Goal: Transaction & Acquisition: Purchase product/service

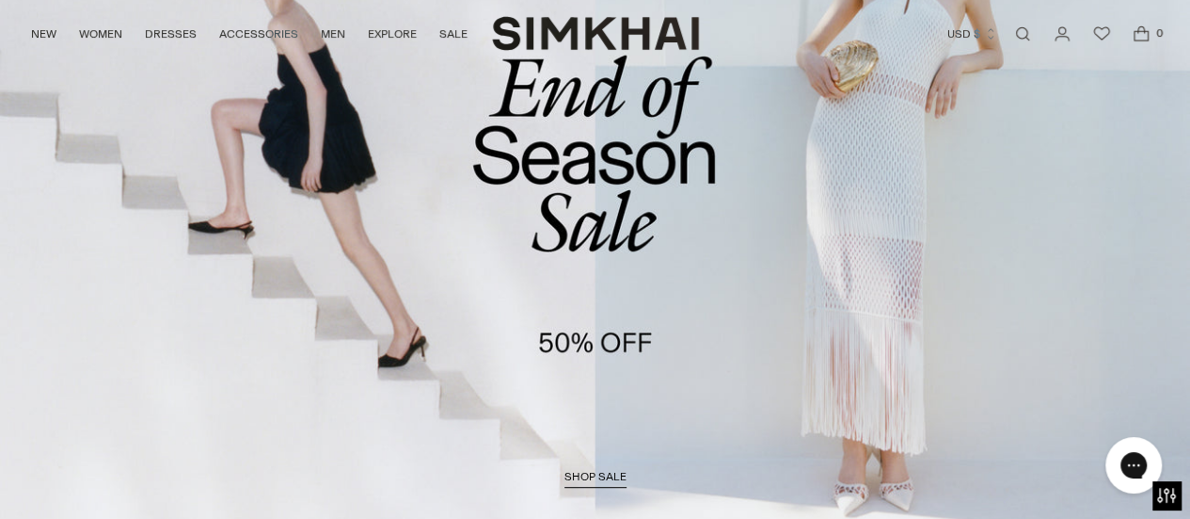
scroll to position [282, 0]
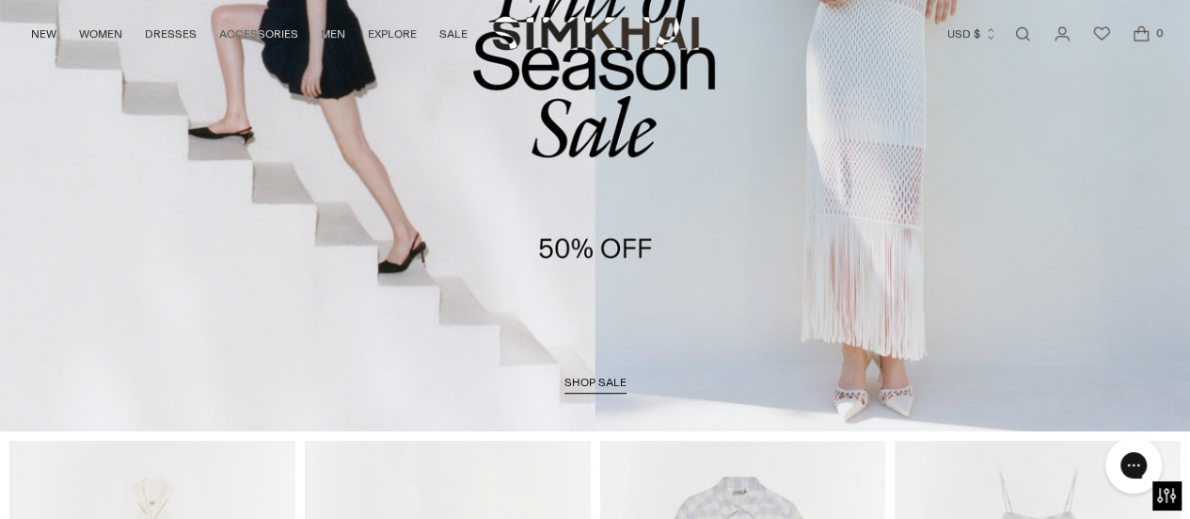
click at [585, 381] on span "shop sale" at bounding box center [596, 381] width 62 height 13
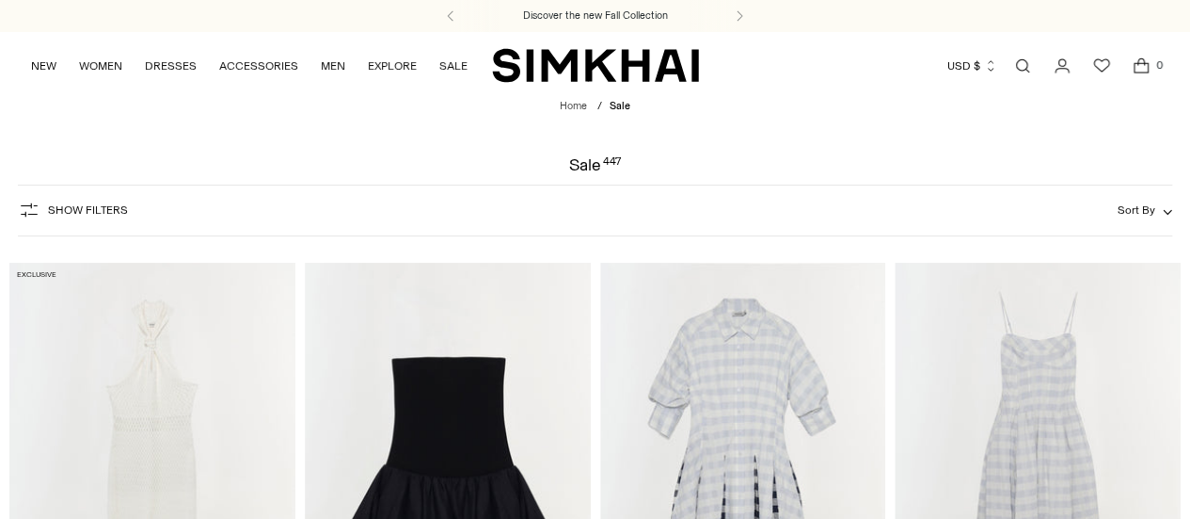
click at [98, 212] on span "Show Filters" at bounding box center [88, 209] width 80 height 13
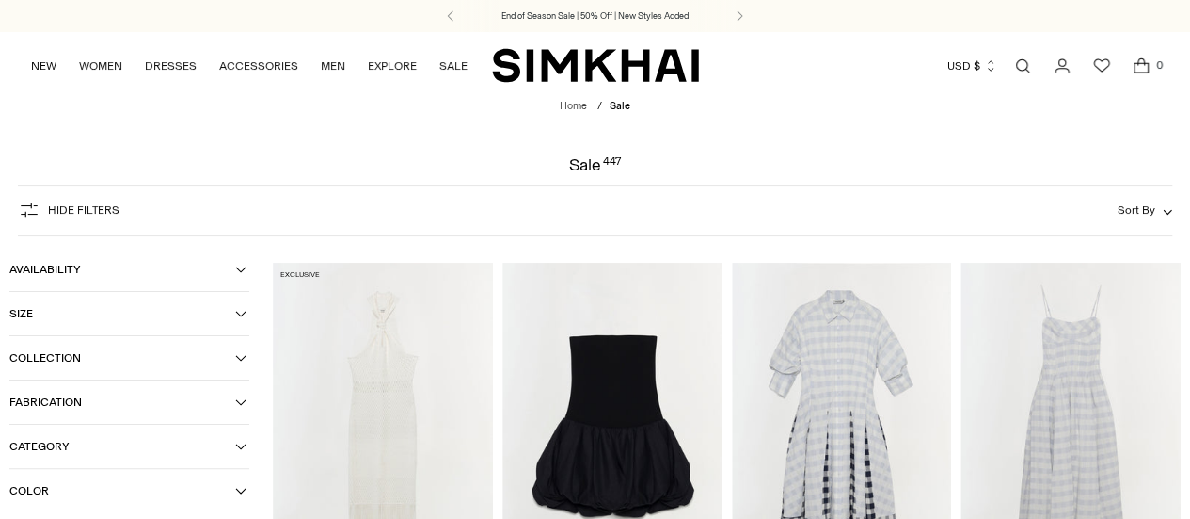
click at [109, 320] on span "Size" at bounding box center [122, 313] width 226 height 13
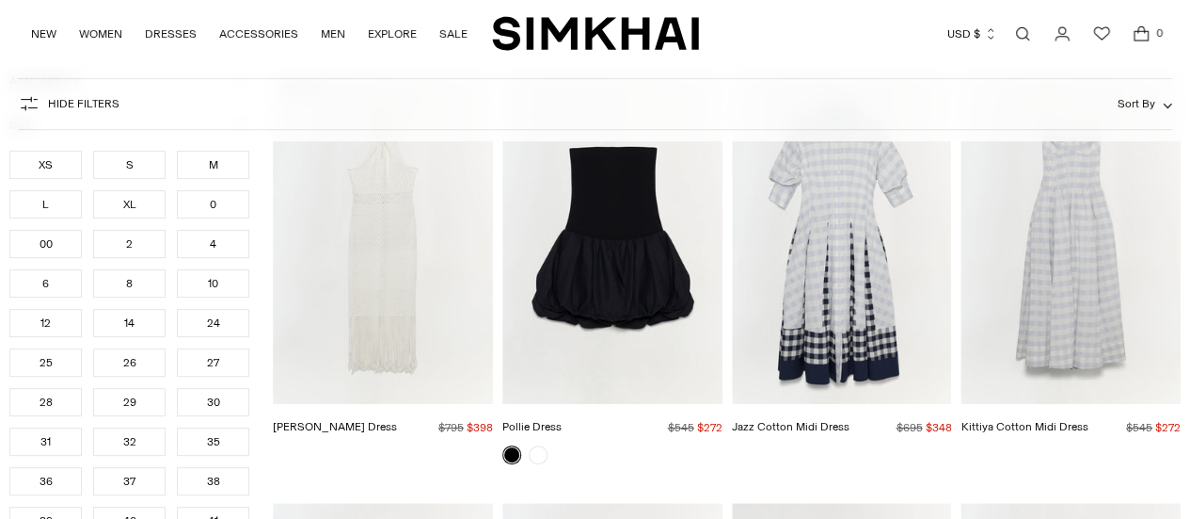
click at [136, 289] on div "8" at bounding box center [129, 283] width 72 height 28
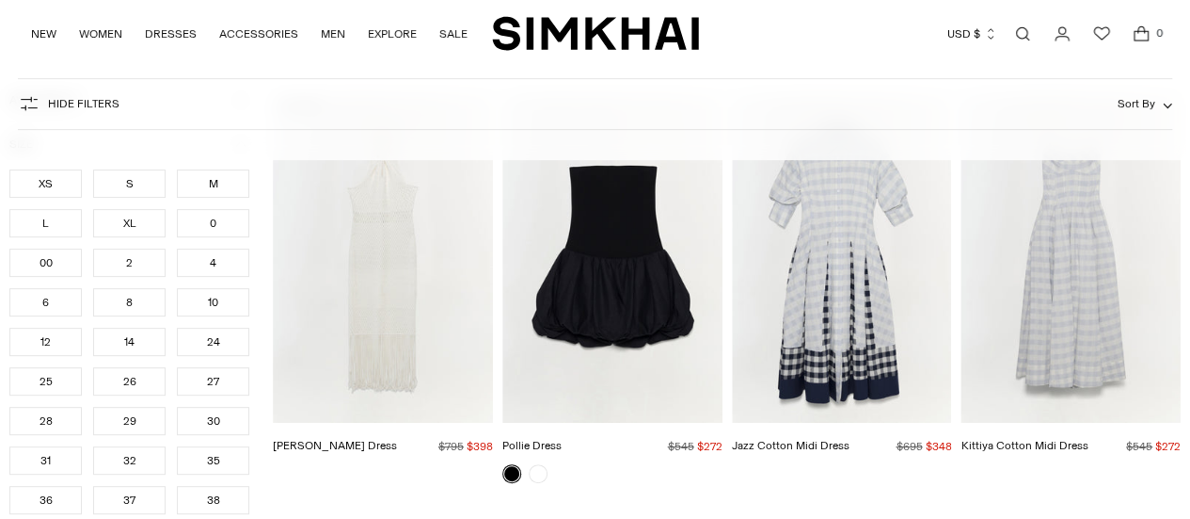
scroll to position [207, 0]
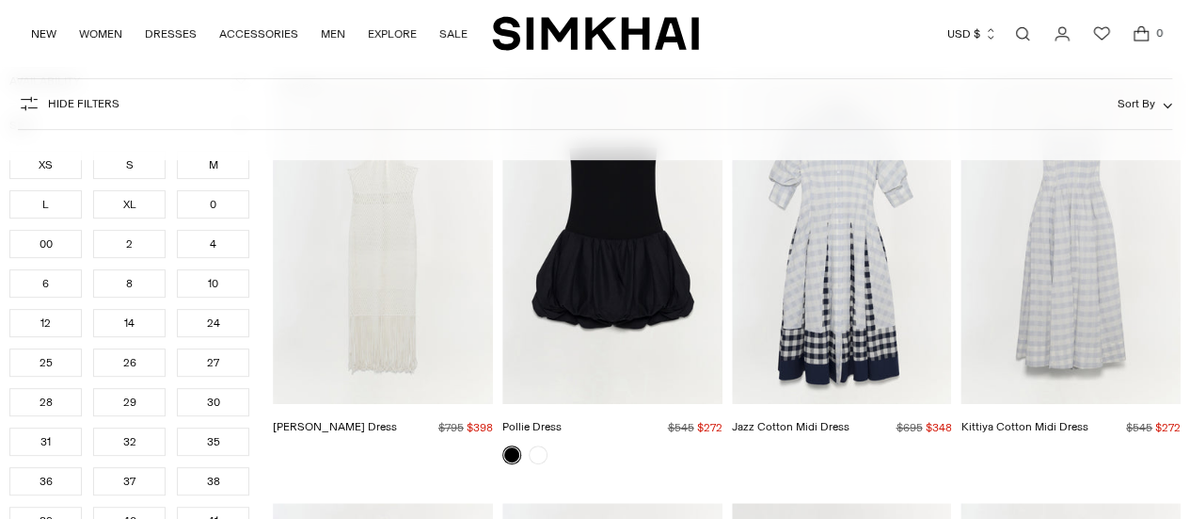
click at [198, 287] on div "10" at bounding box center [213, 283] width 72 height 28
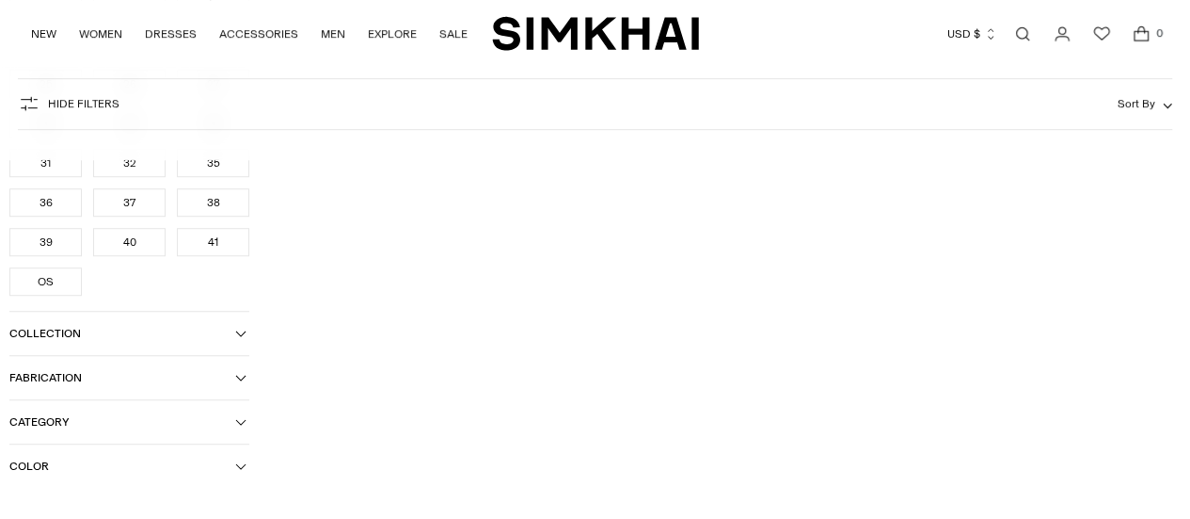
scroll to position [583, 0]
click at [175, 413] on span "Category" at bounding box center [122, 419] width 226 height 13
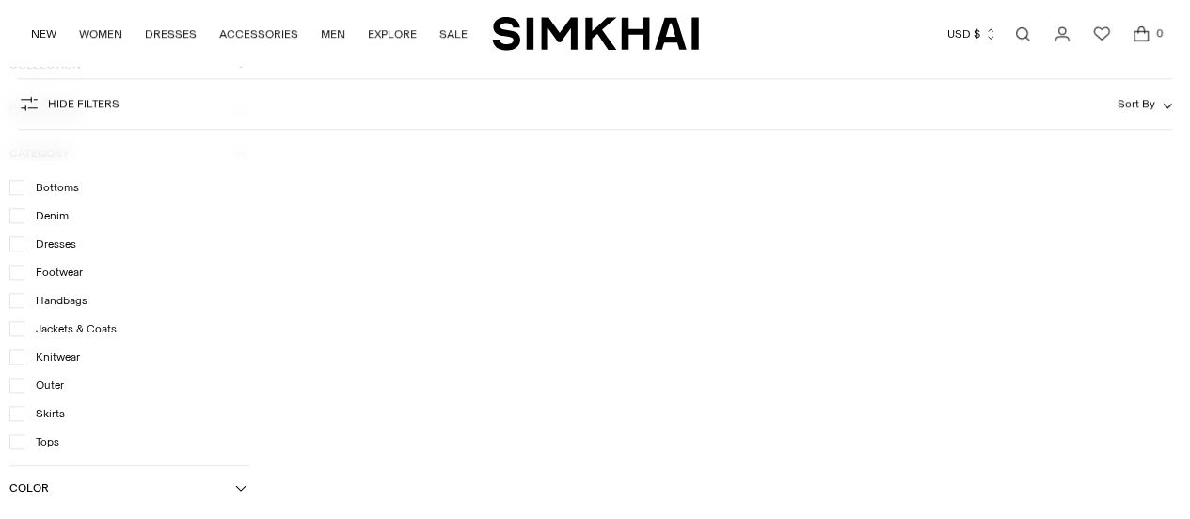
scroll to position [866, 0]
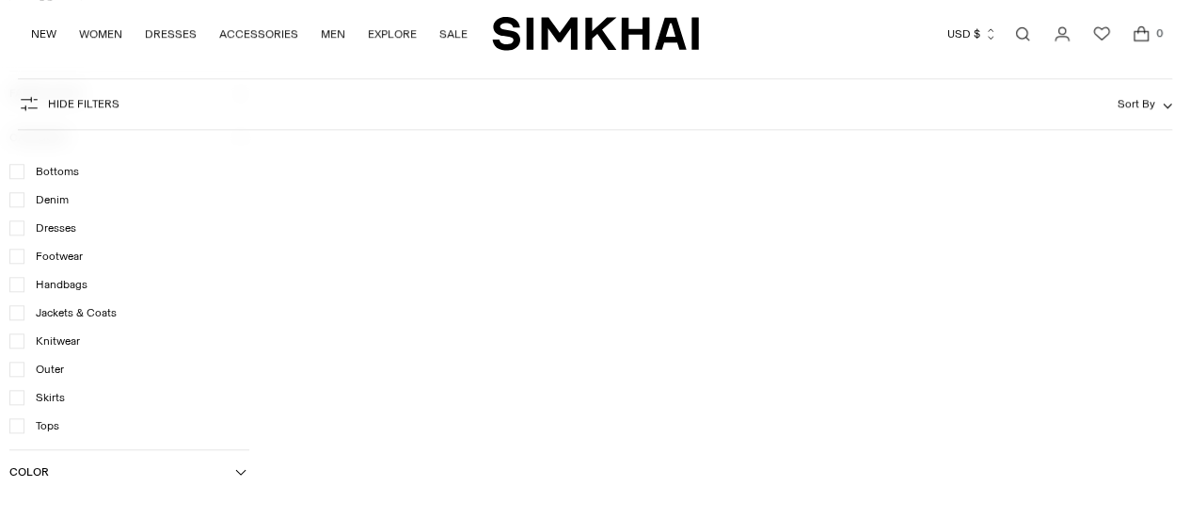
click at [20, 225] on icon at bounding box center [16, 227] width 9 height 9
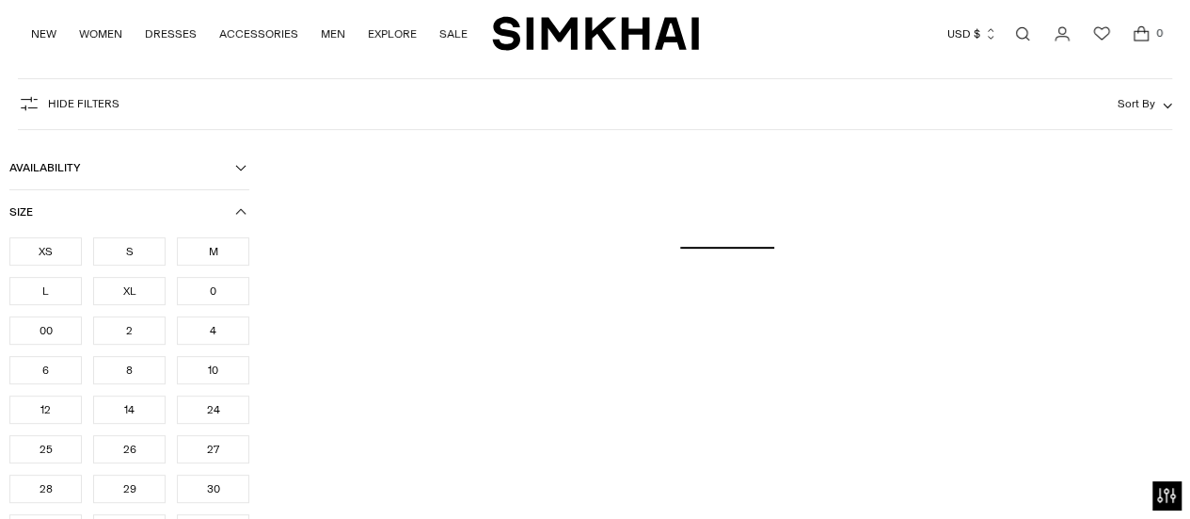
scroll to position [0, 0]
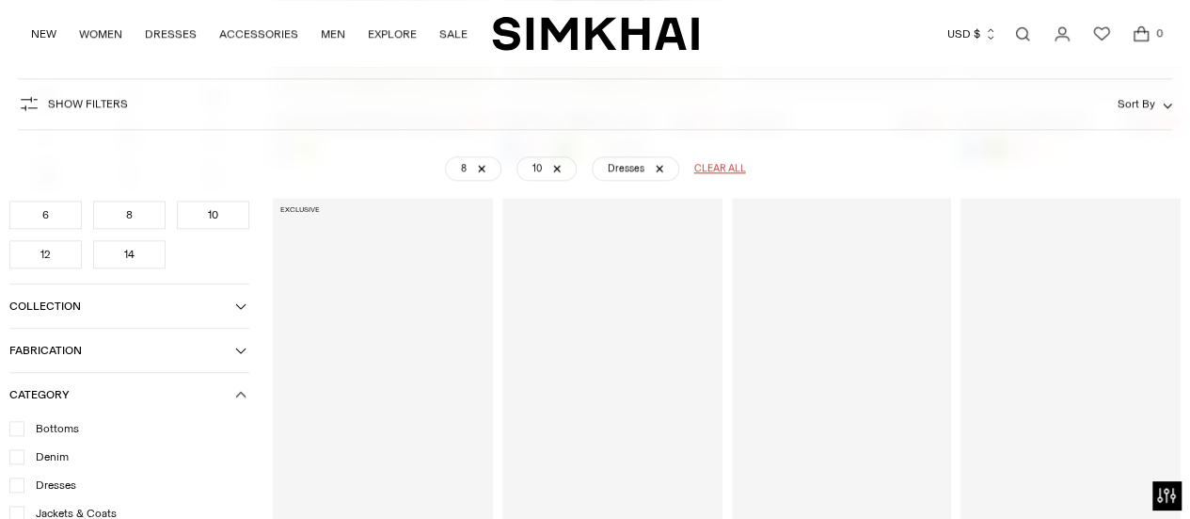
scroll to position [1223, 0]
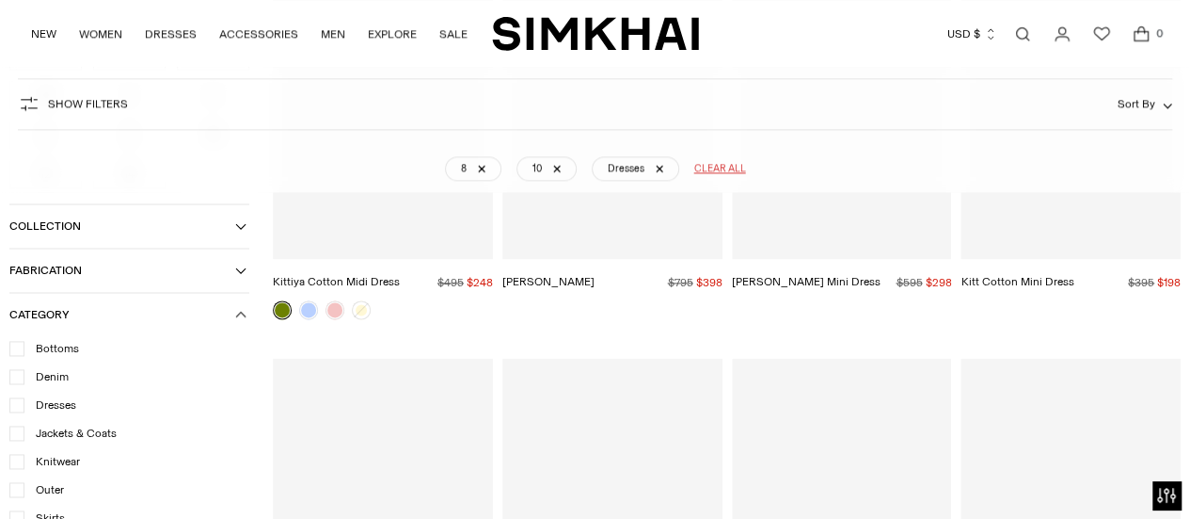
click at [234, 224] on span "Collection" at bounding box center [122, 225] width 226 height 13
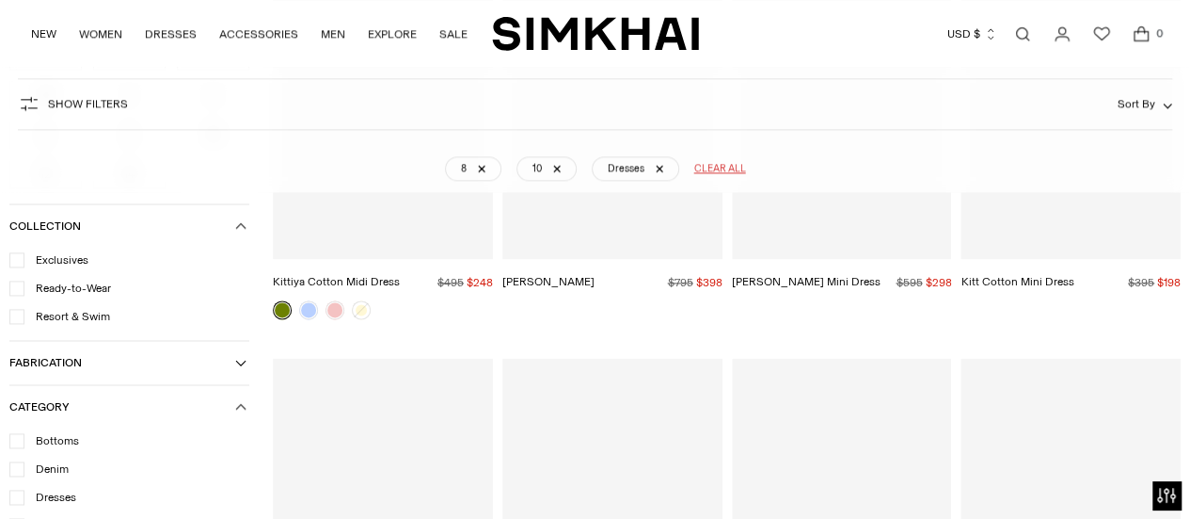
click at [235, 364] on icon "button" at bounding box center [240, 362] width 11 height 11
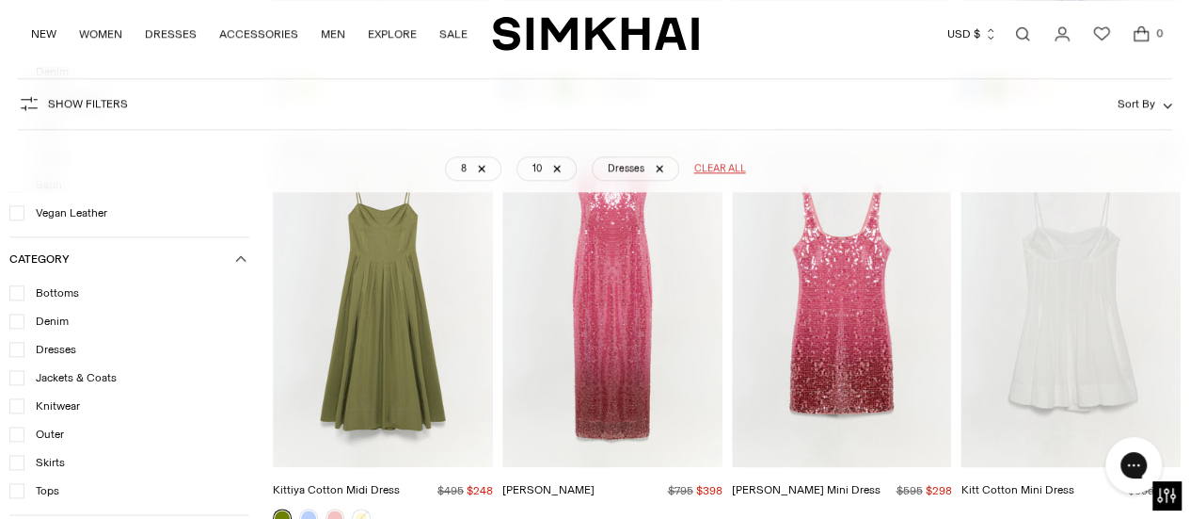
scroll to position [973, 0]
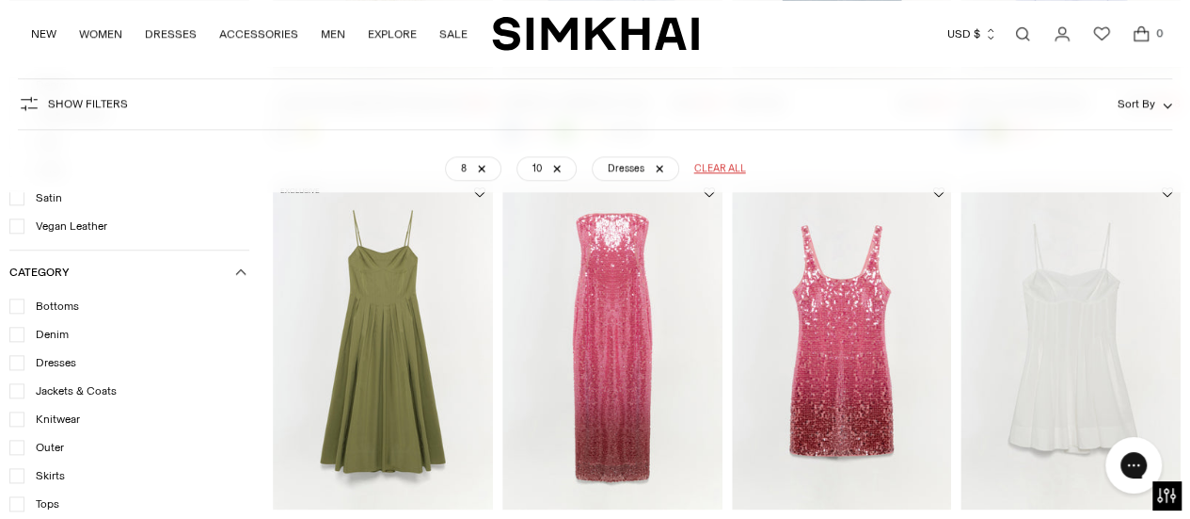
click at [1139, 111] on button "Sort By" at bounding box center [1145, 103] width 55 height 21
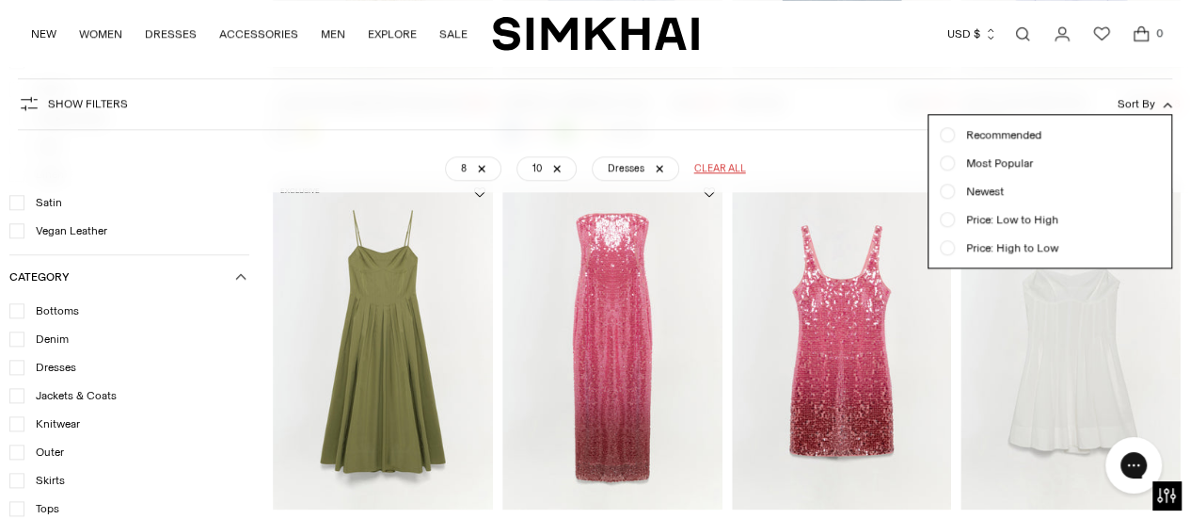
click at [947, 219] on div at bounding box center [948, 220] width 8 height 8
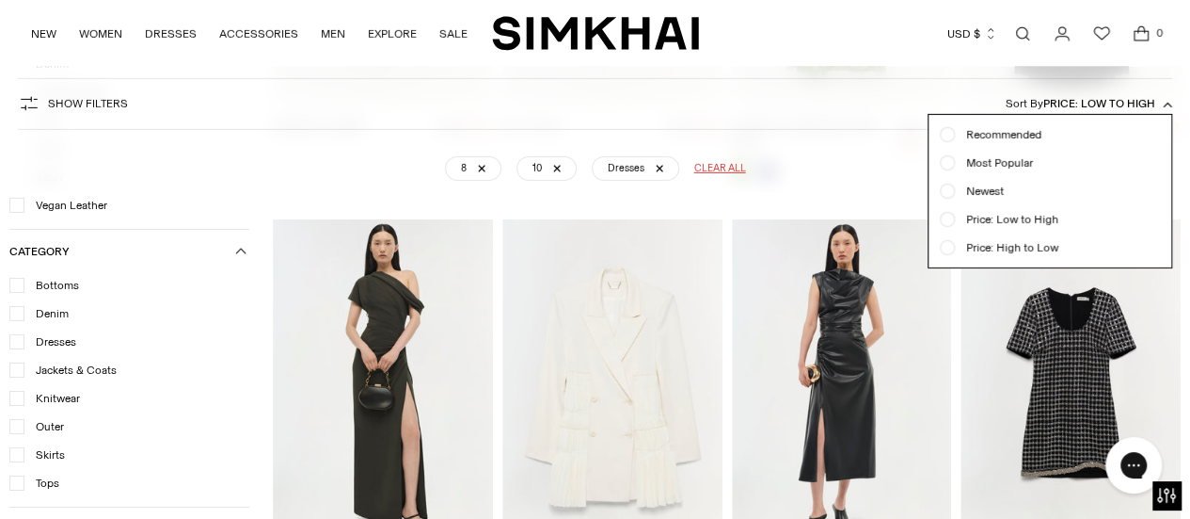
scroll to position [6567, 0]
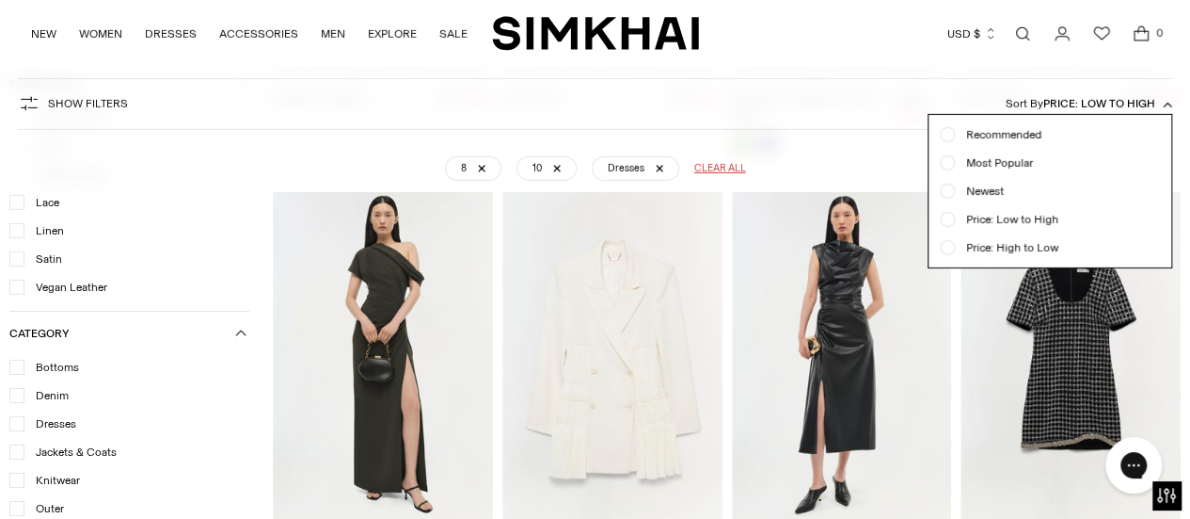
click at [913, 115] on div "Show Filters Show Filters Sort By Price: Low to High Recommended Most Popular N…" at bounding box center [595, 104] width 1155 height 52
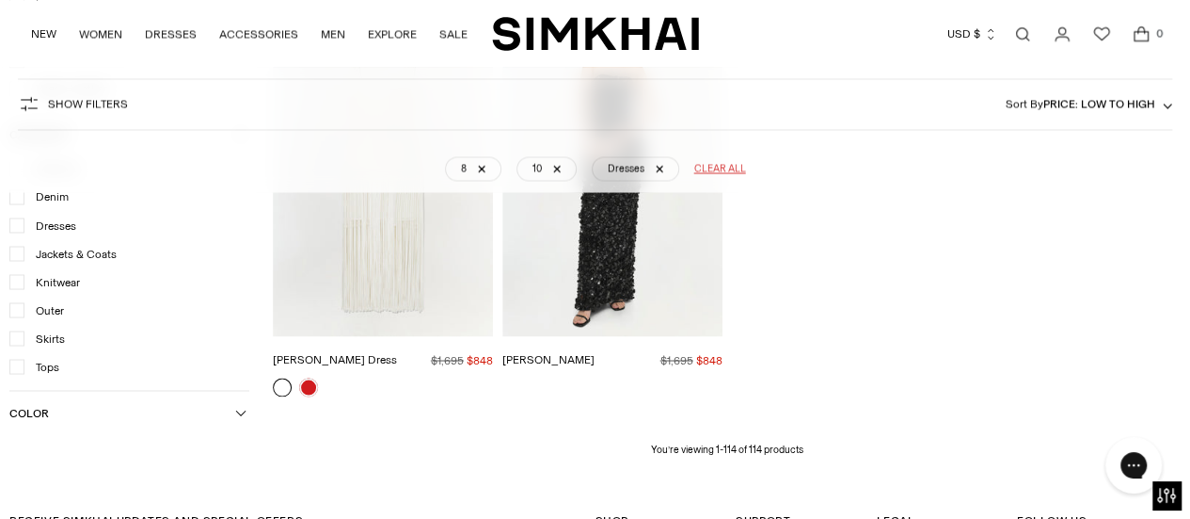
scroll to position [11621, 0]
